Goal: Task Accomplishment & Management: Use online tool/utility

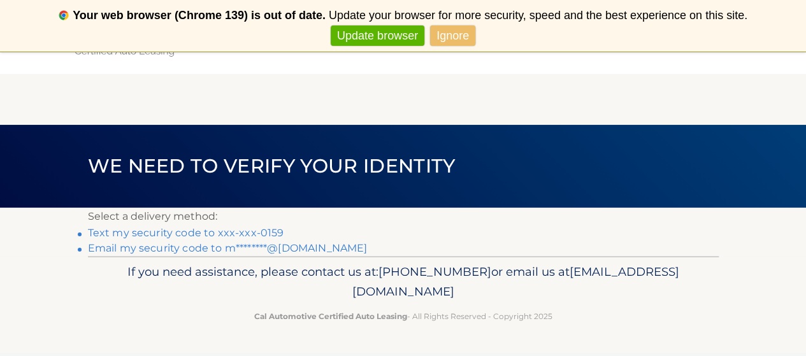
click at [168, 230] on link "Text my security code to xxx-xxx-0159" at bounding box center [186, 233] width 196 height 12
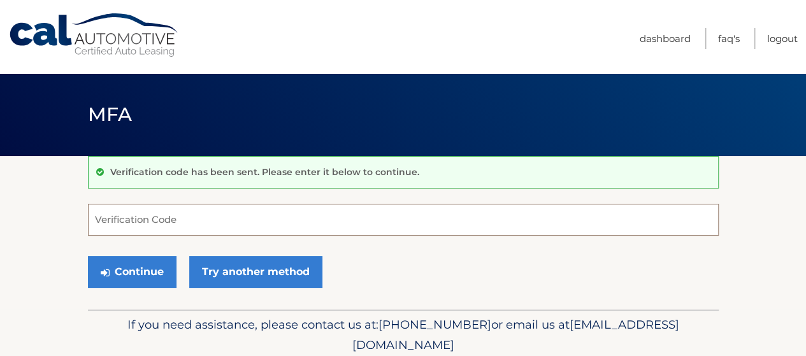
click at [175, 213] on input "Verification Code" at bounding box center [403, 220] width 631 height 32
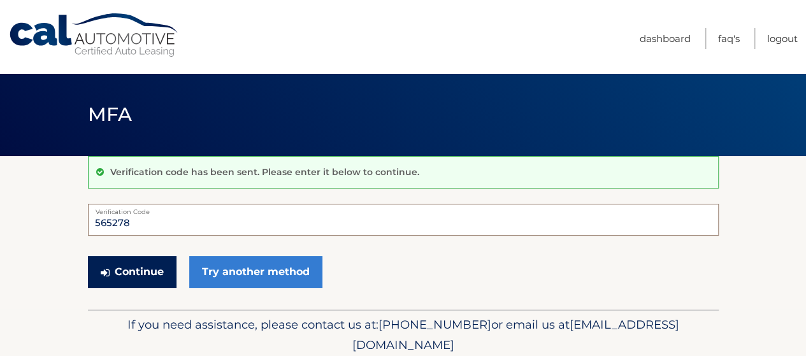
type input "565278"
click at [138, 269] on button "Continue" at bounding box center [132, 272] width 89 height 32
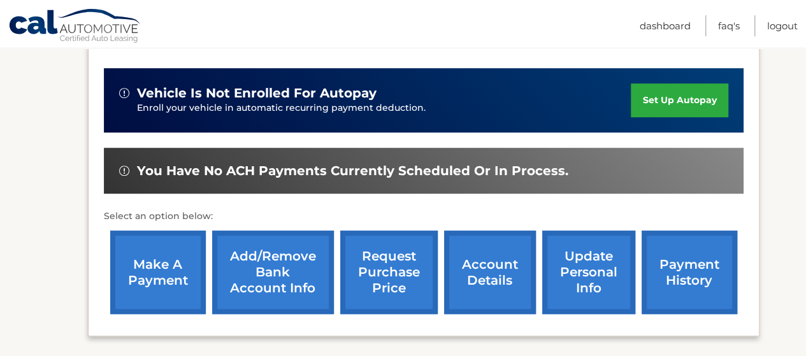
scroll to position [340, 0]
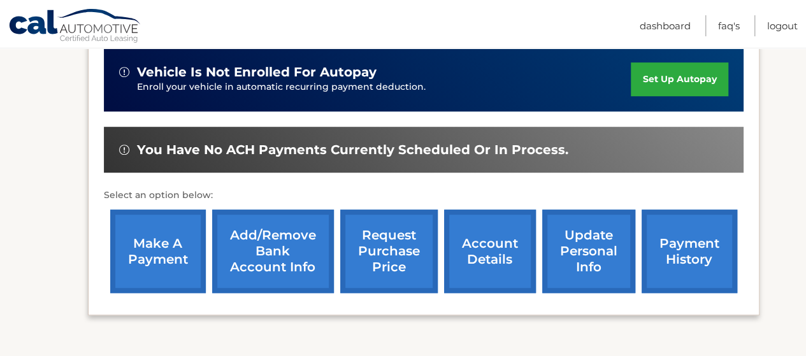
click at [150, 229] on link "make a payment" at bounding box center [158, 251] width 96 height 83
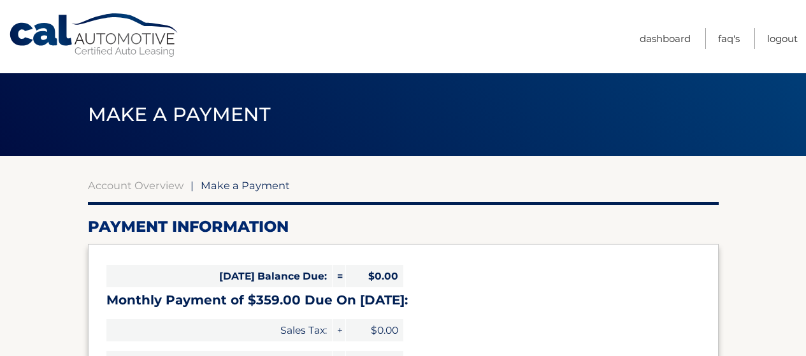
select select "NjYxMmQwNDItMDlmZS00ZmM2LWIxNjItMTMyNWMzMTQ2Yzc0"
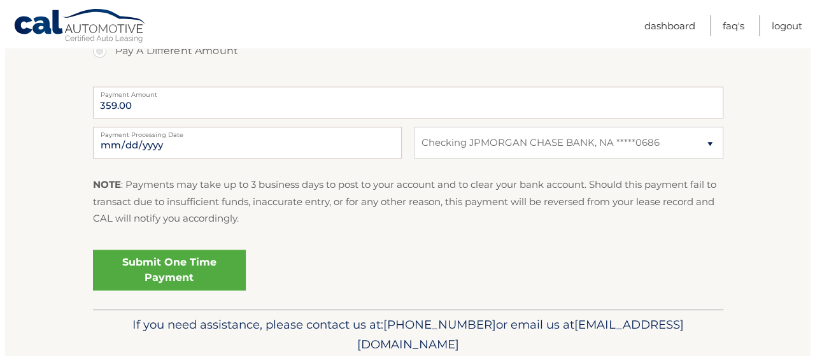
scroll to position [510, 0]
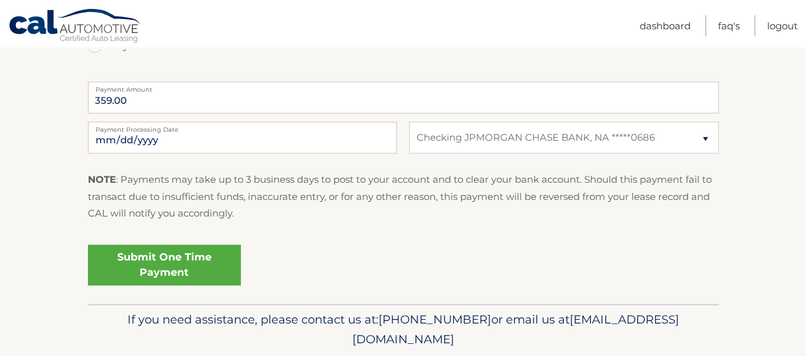
click at [137, 255] on link "Submit One Time Payment" at bounding box center [164, 265] width 153 height 41
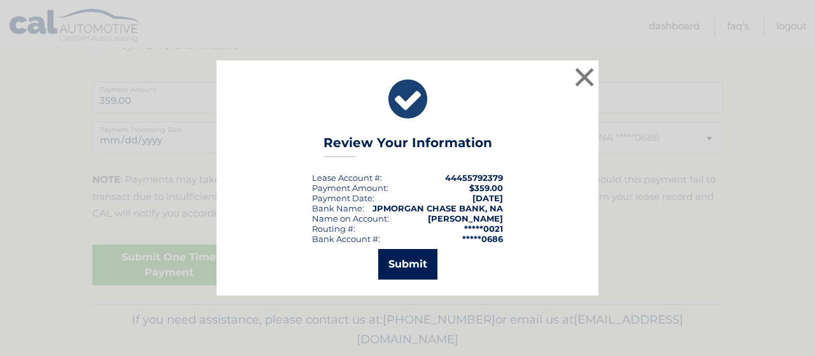
click at [414, 264] on button "Submit" at bounding box center [407, 264] width 59 height 31
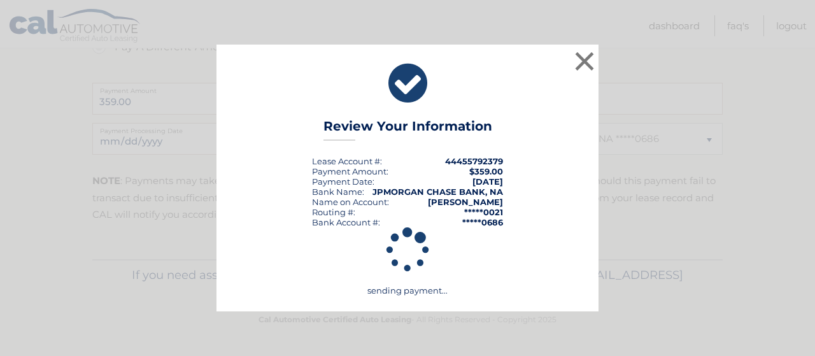
scroll to position [507, 0]
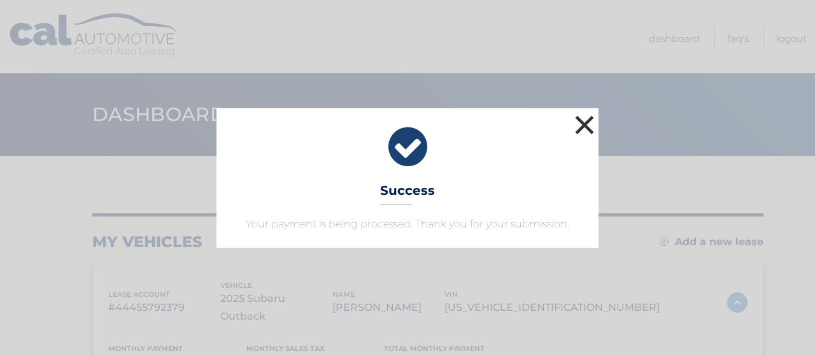
click at [580, 119] on button "×" at bounding box center [584, 124] width 25 height 25
